Goal: Find specific page/section: Find specific page/section

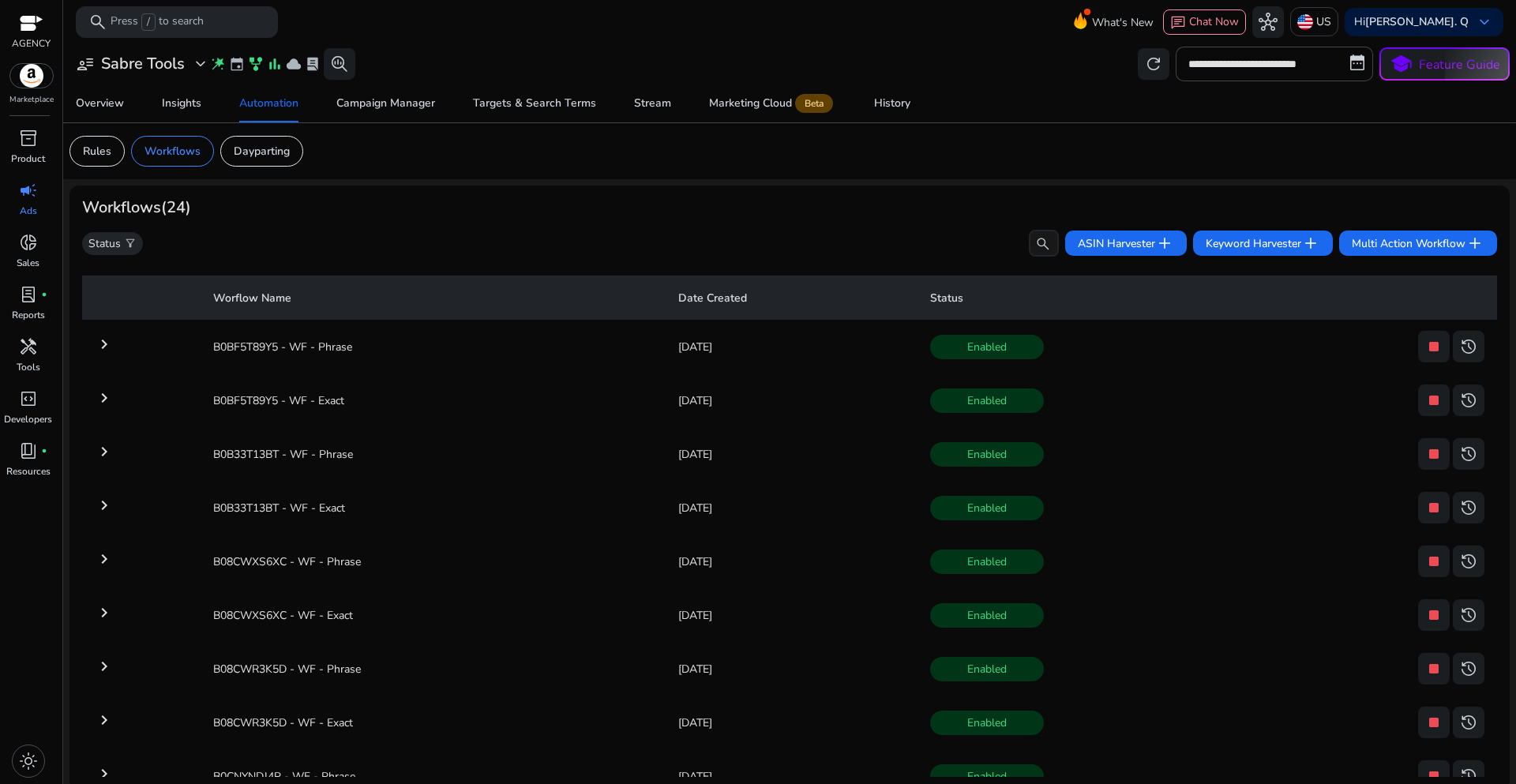
click at [198, 66] on span "expand_more" at bounding box center [201, 64] width 19 height 19
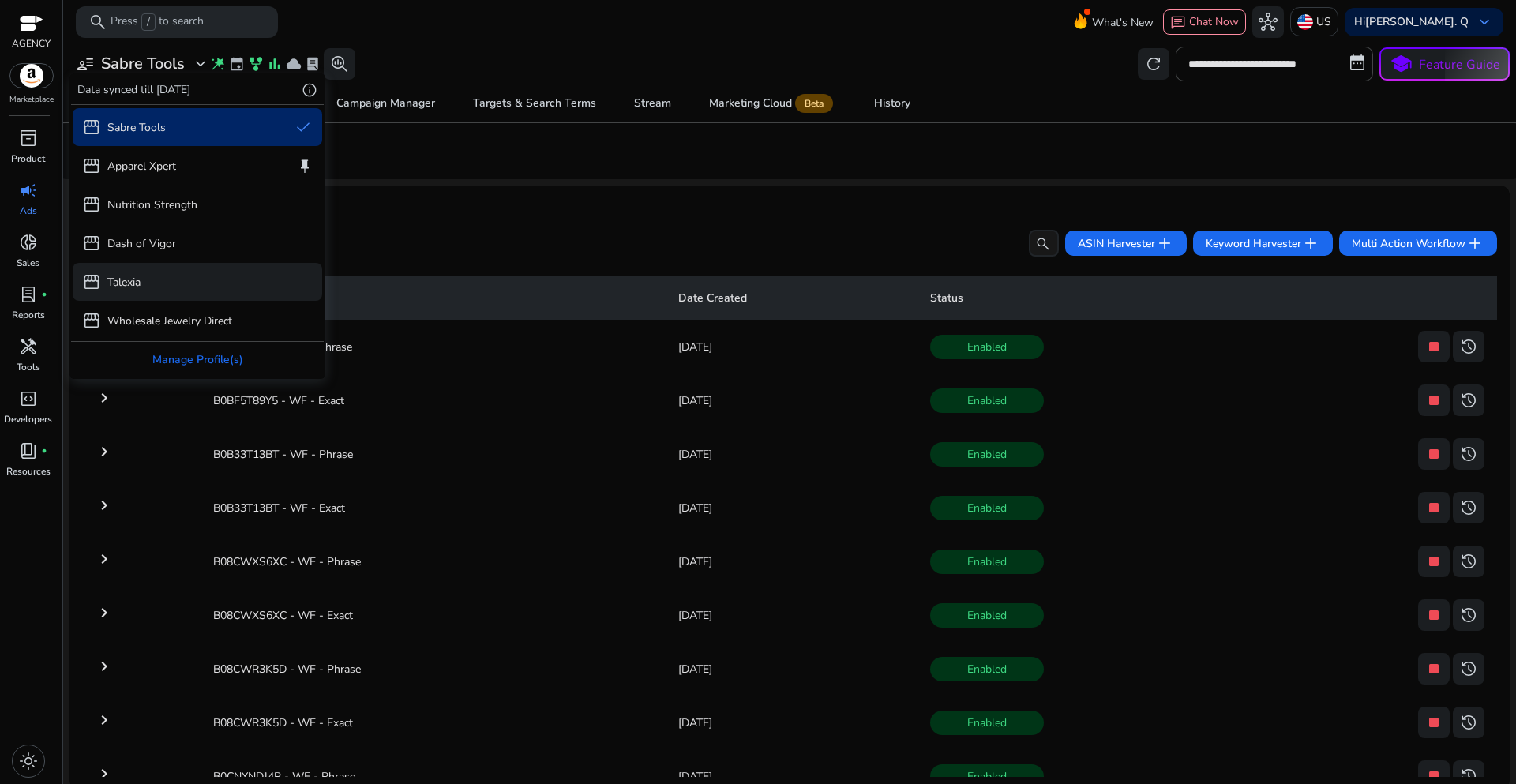
click at [171, 284] on div "storefront Talexia" at bounding box center [197, 281] width 249 height 37
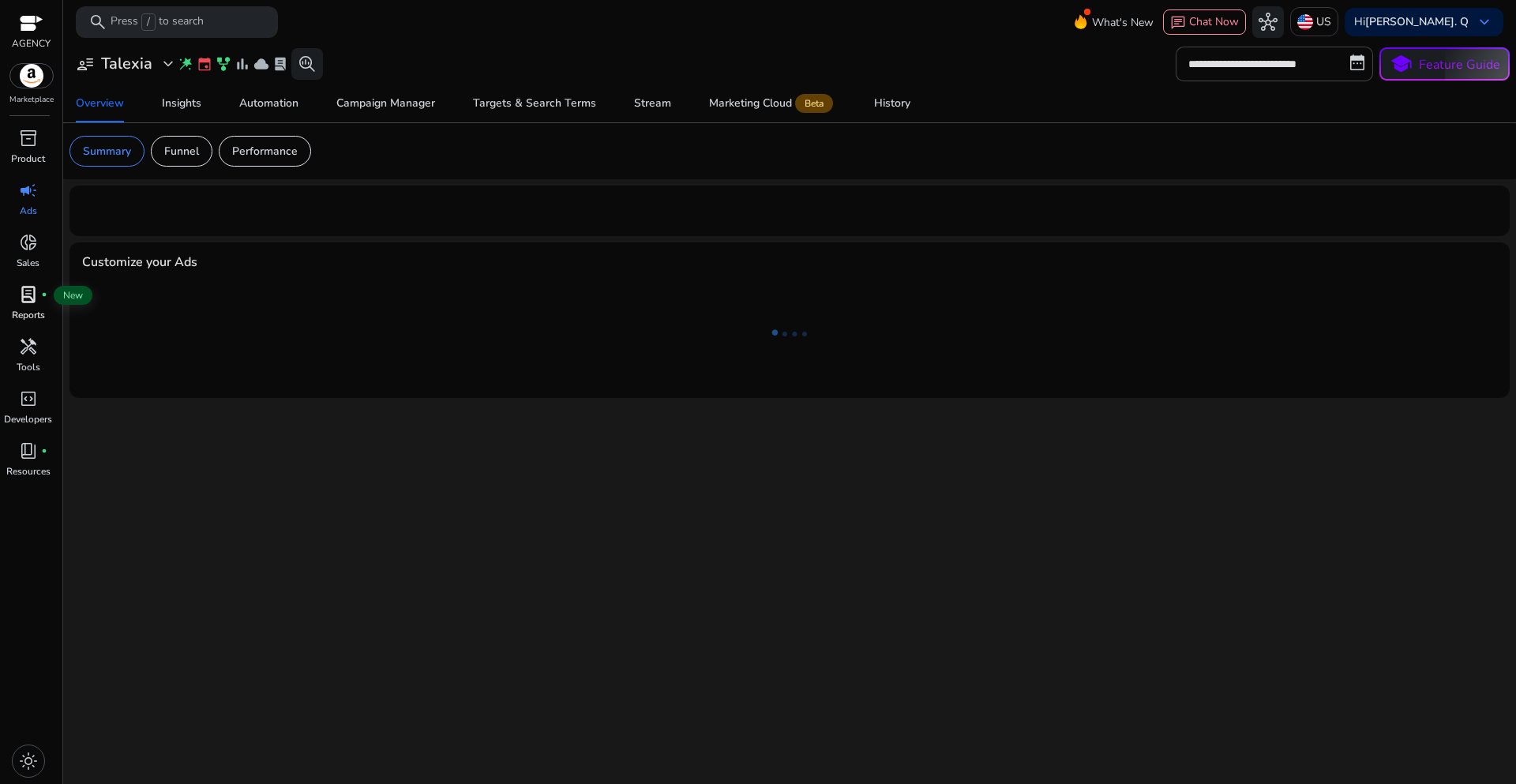
click at [29, 304] on span "lab_profile" at bounding box center [29, 295] width 19 height 19
